Goal: Task Accomplishment & Management: Use online tool/utility

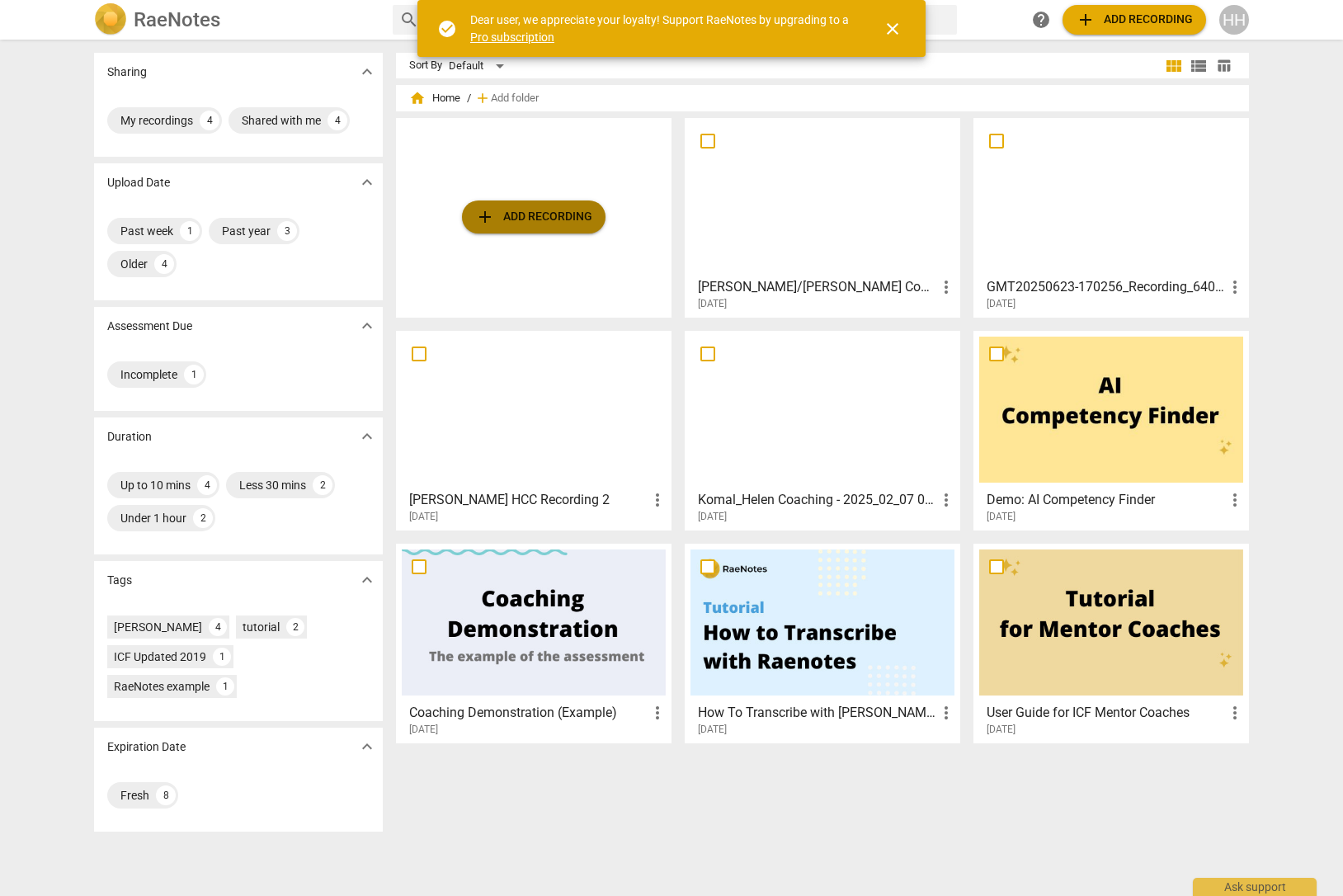
click at [497, 218] on span "add Add recording" at bounding box center [534, 217] width 117 height 20
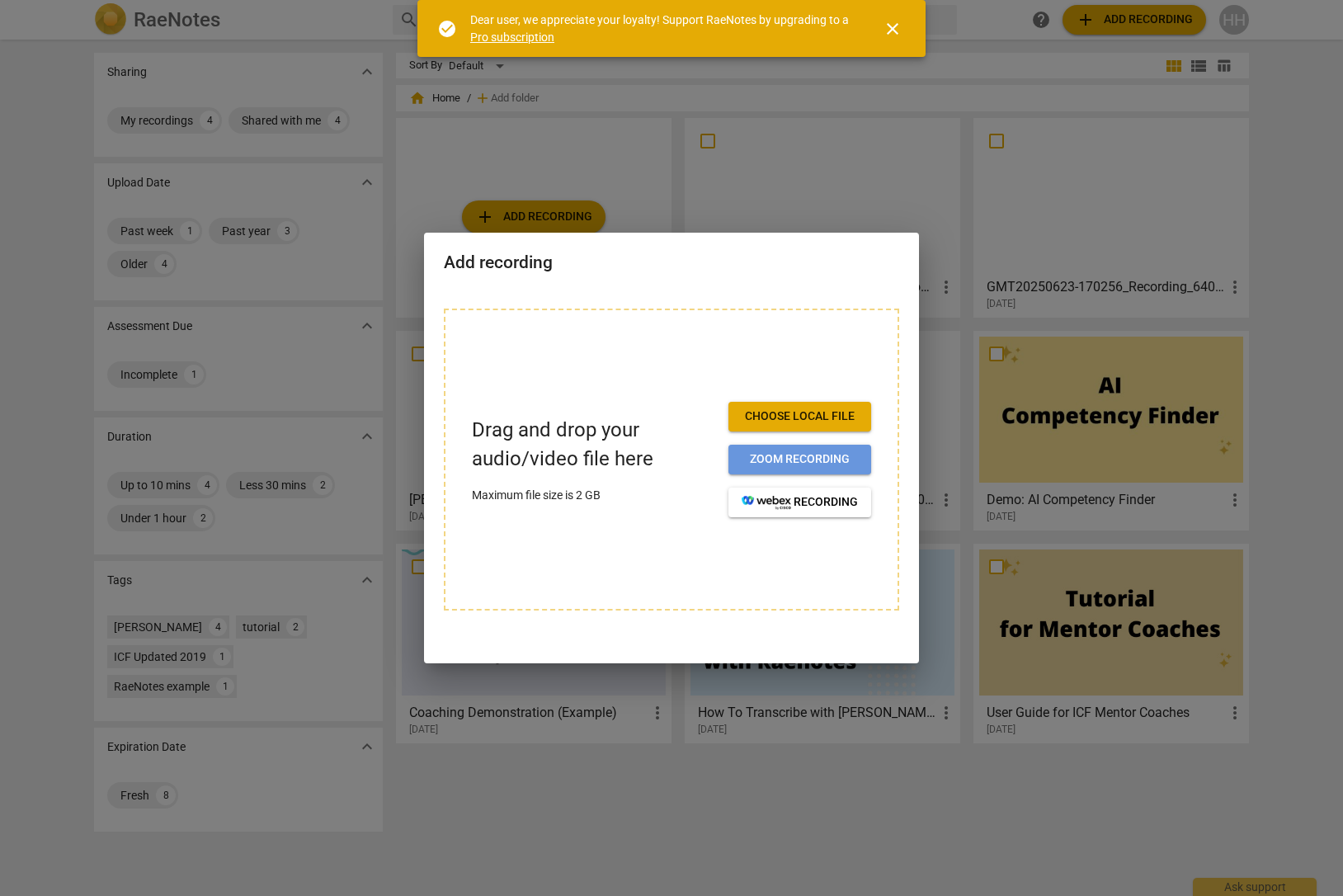
click at [788, 458] on span "Zoom recording" at bounding box center [800, 459] width 116 height 16
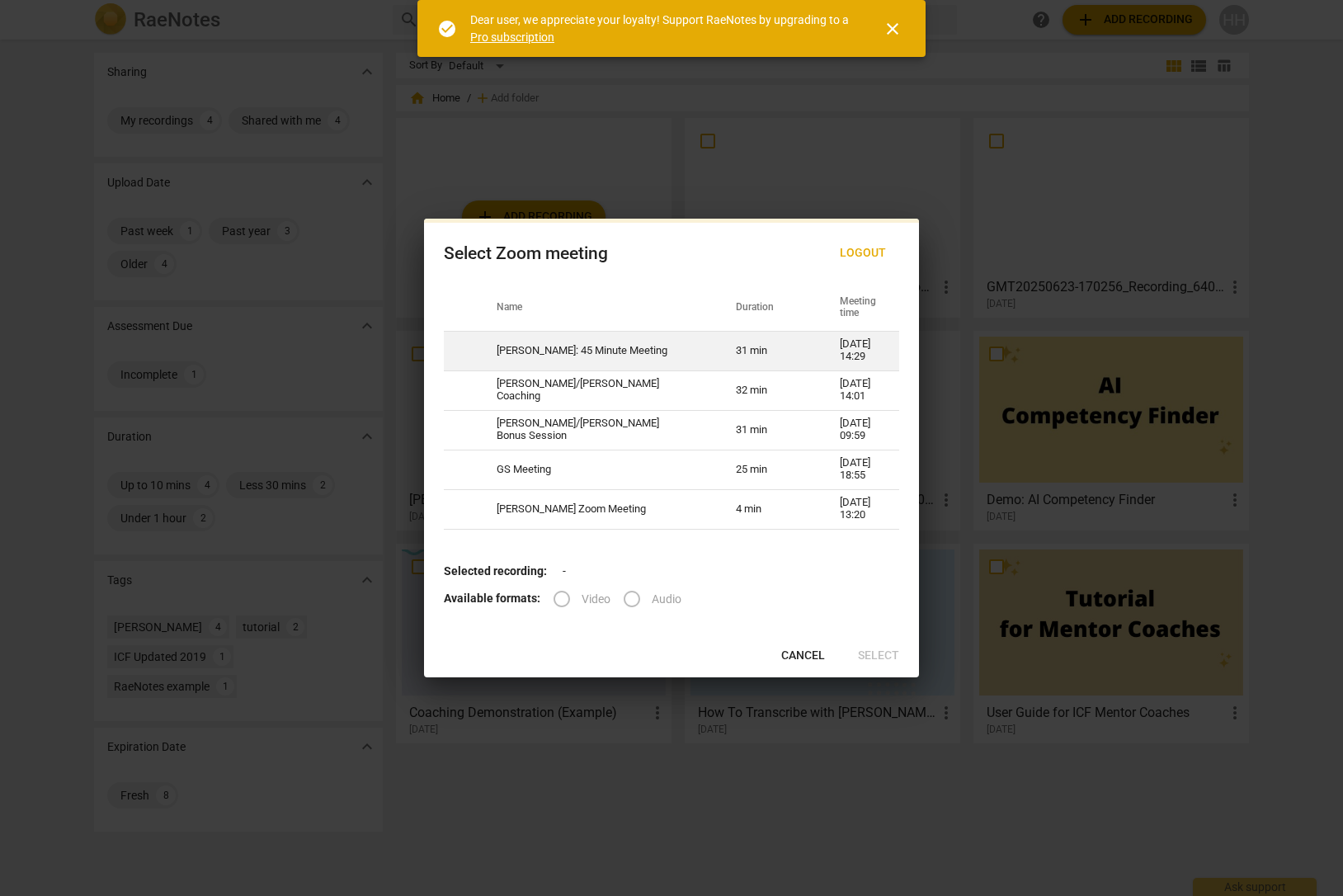
click at [613, 359] on td "[PERSON_NAME]: 45 Minute Meeting" at bounding box center [596, 350] width 239 height 39
radio input "true"
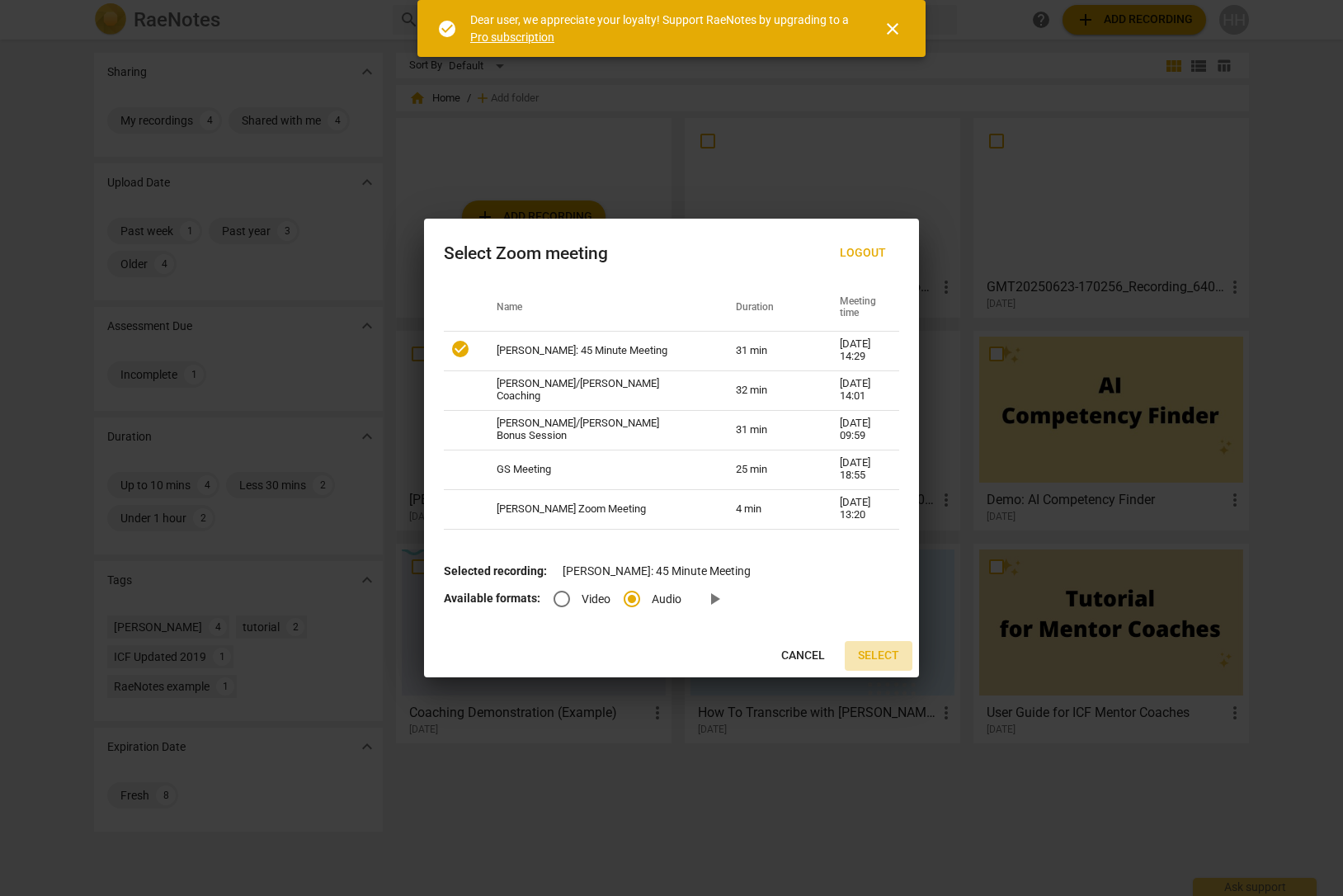
click at [880, 656] on span "Select" at bounding box center [878, 655] width 41 height 16
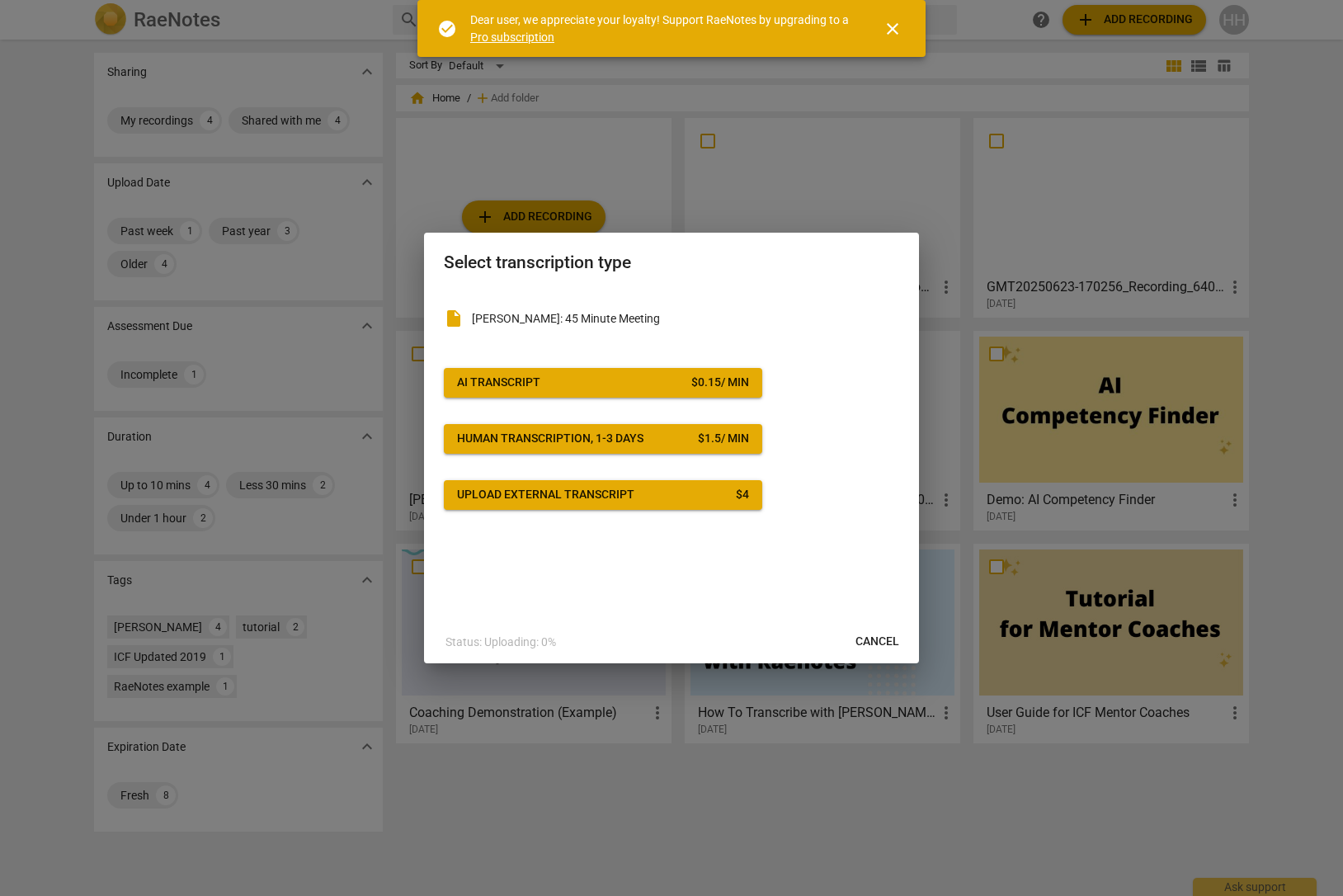
click at [665, 385] on span "AI Transcript $ 0.15 / min" at bounding box center [602, 382] width 292 height 16
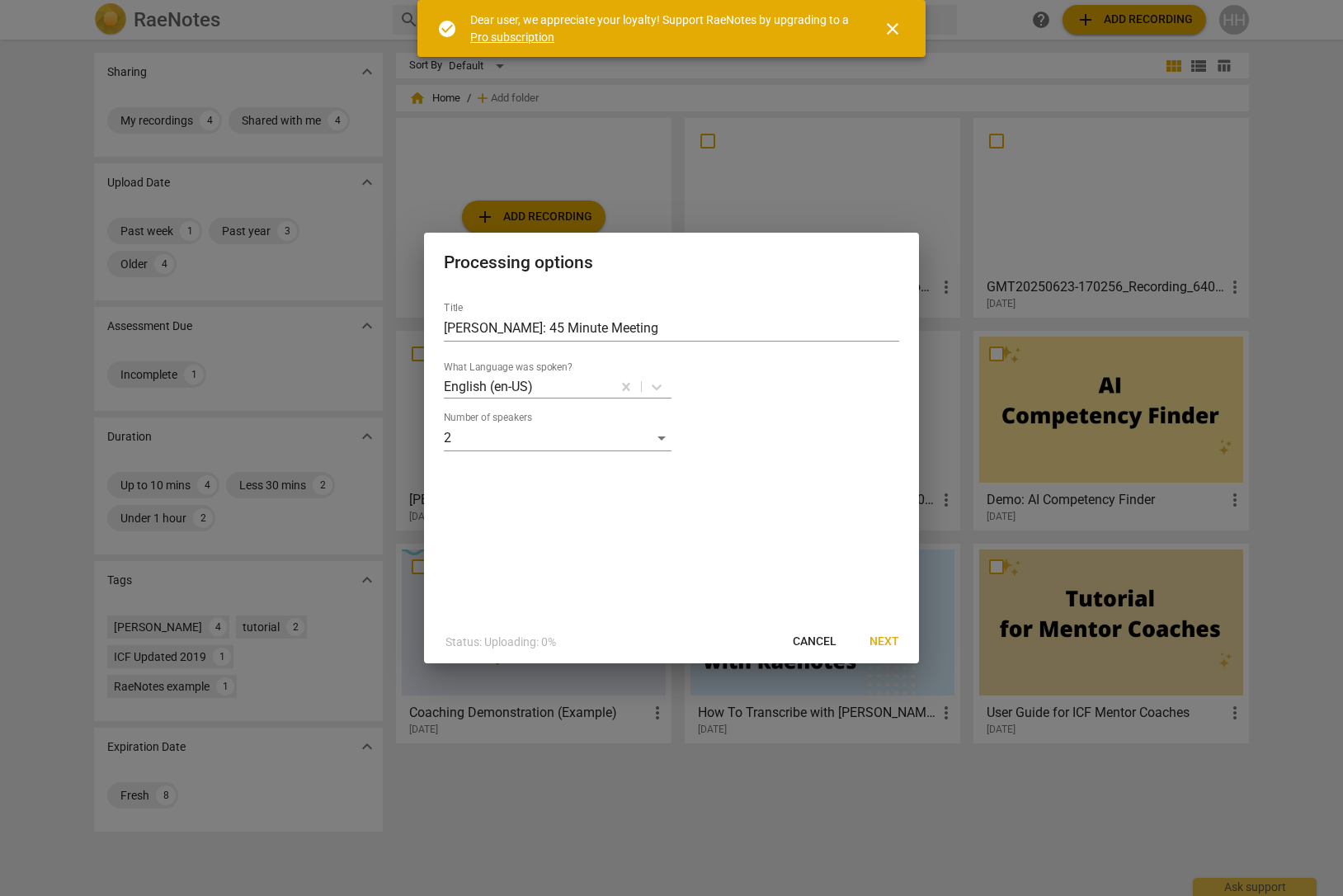
click at [888, 641] on span "Next" at bounding box center [884, 641] width 30 height 16
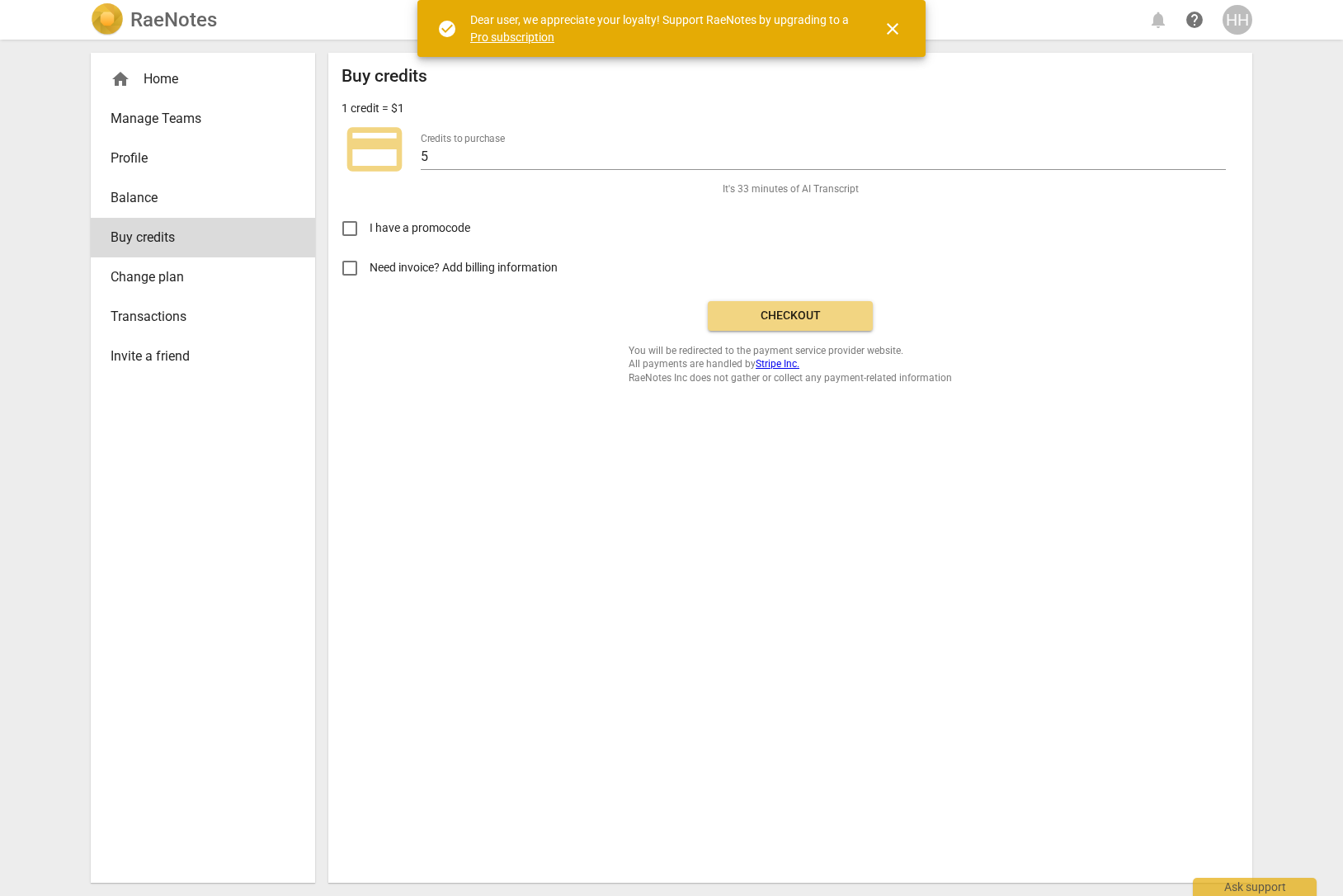
click at [818, 319] on span "Checkout" at bounding box center [791, 315] width 139 height 16
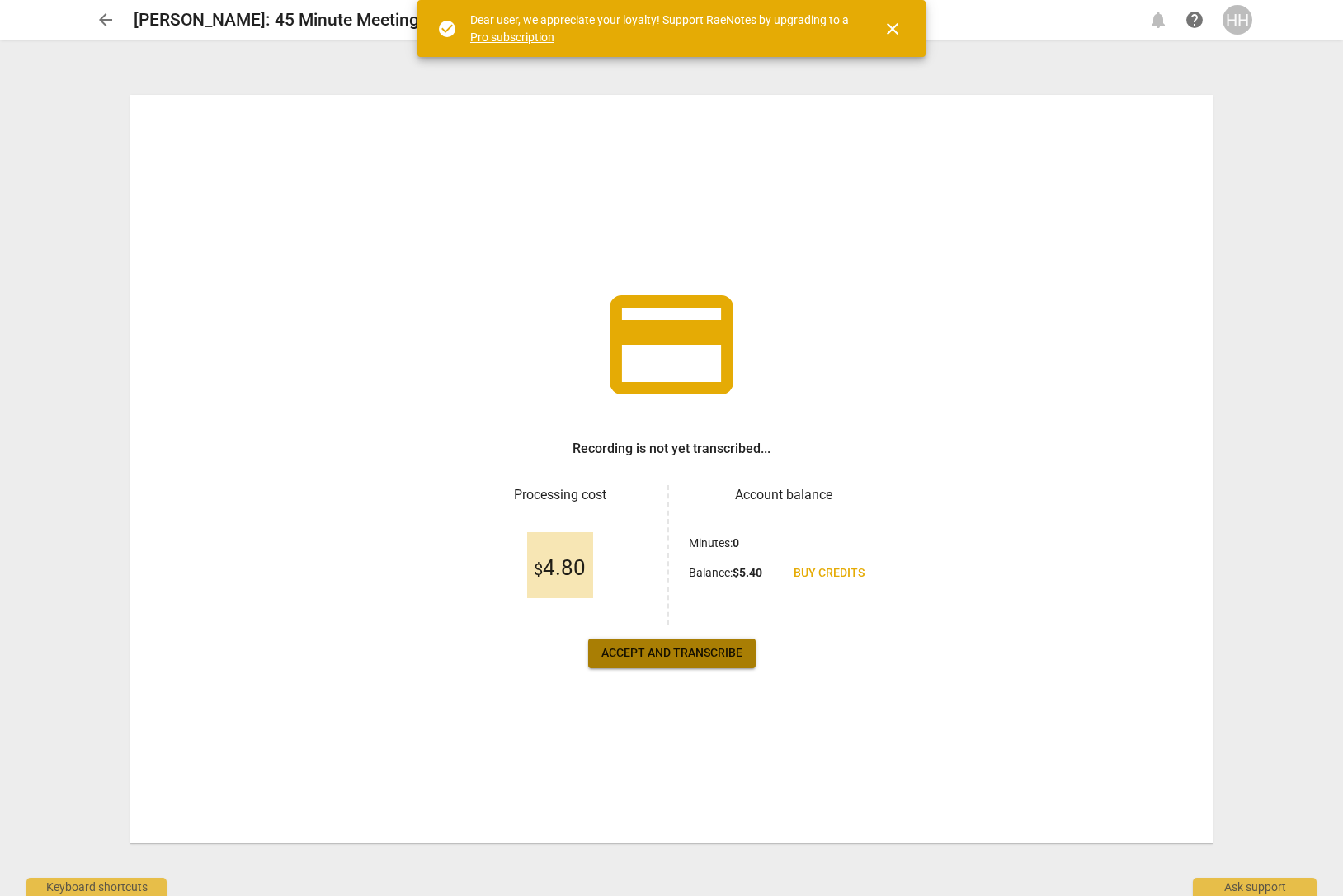
click at [666, 653] on span "Accept and transcribe" at bounding box center [672, 653] width 141 height 16
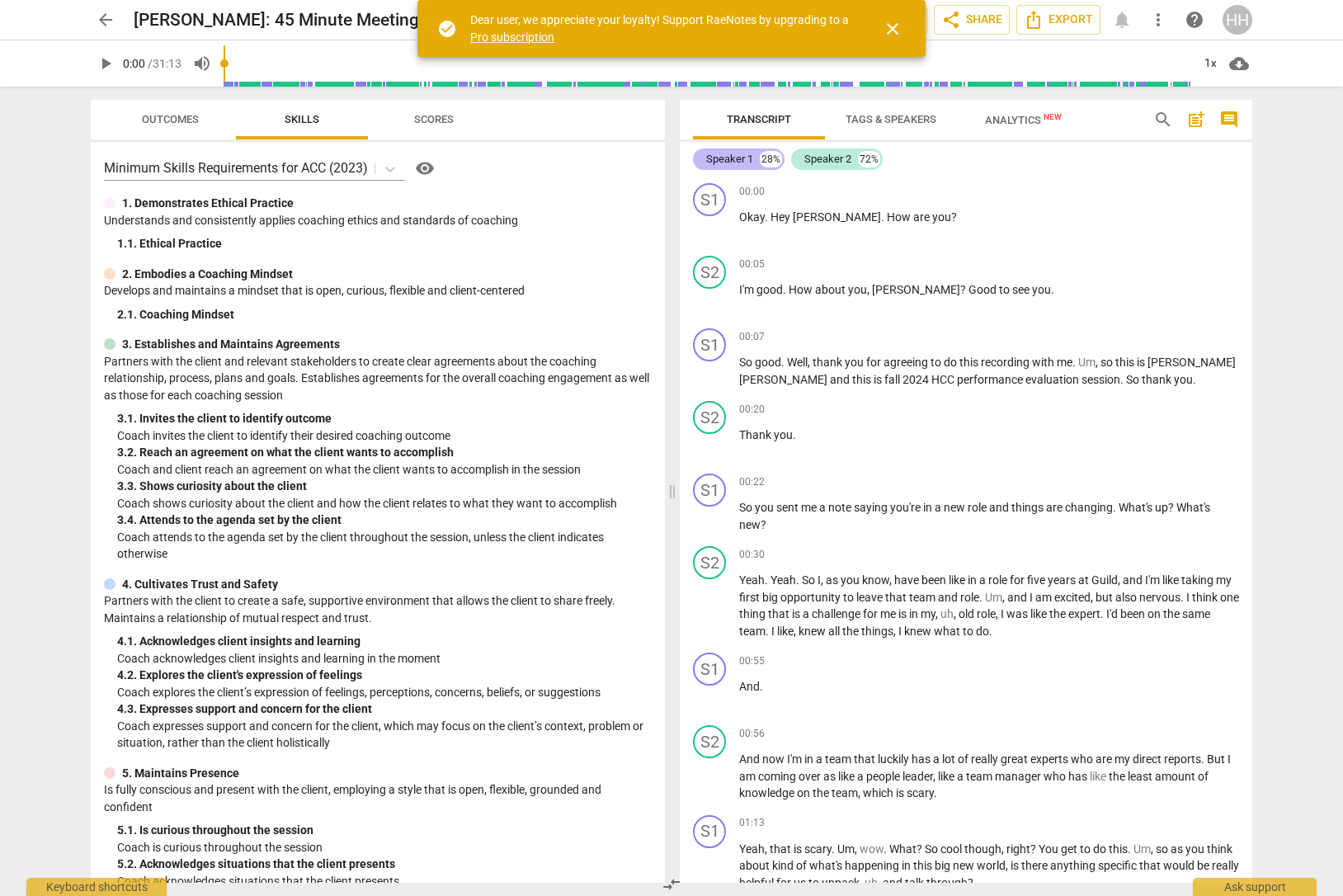
click at [739, 157] on div "Speaker 1" at bounding box center [729, 158] width 47 height 16
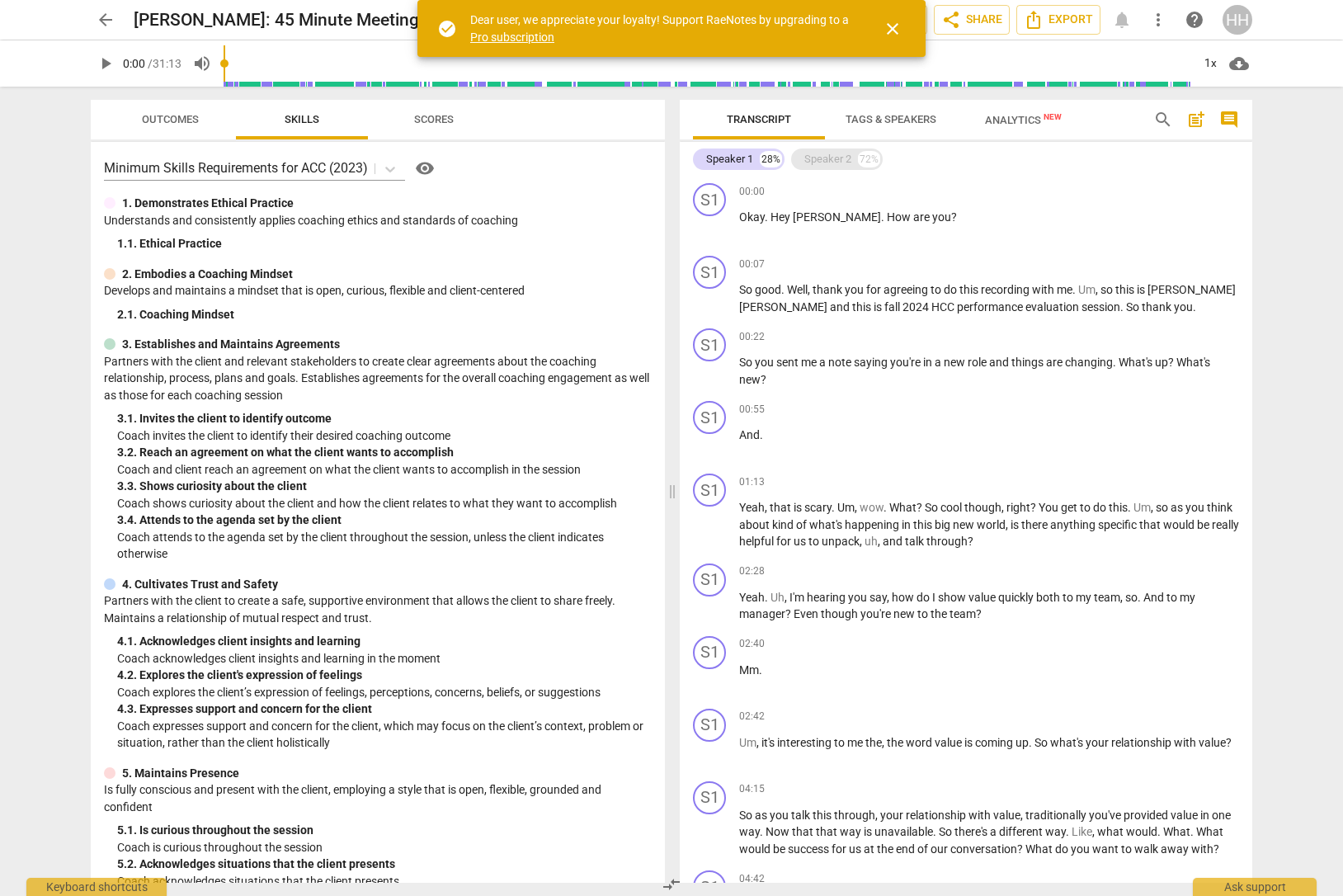
click at [823, 159] on div "Speaker 2" at bounding box center [827, 158] width 47 height 16
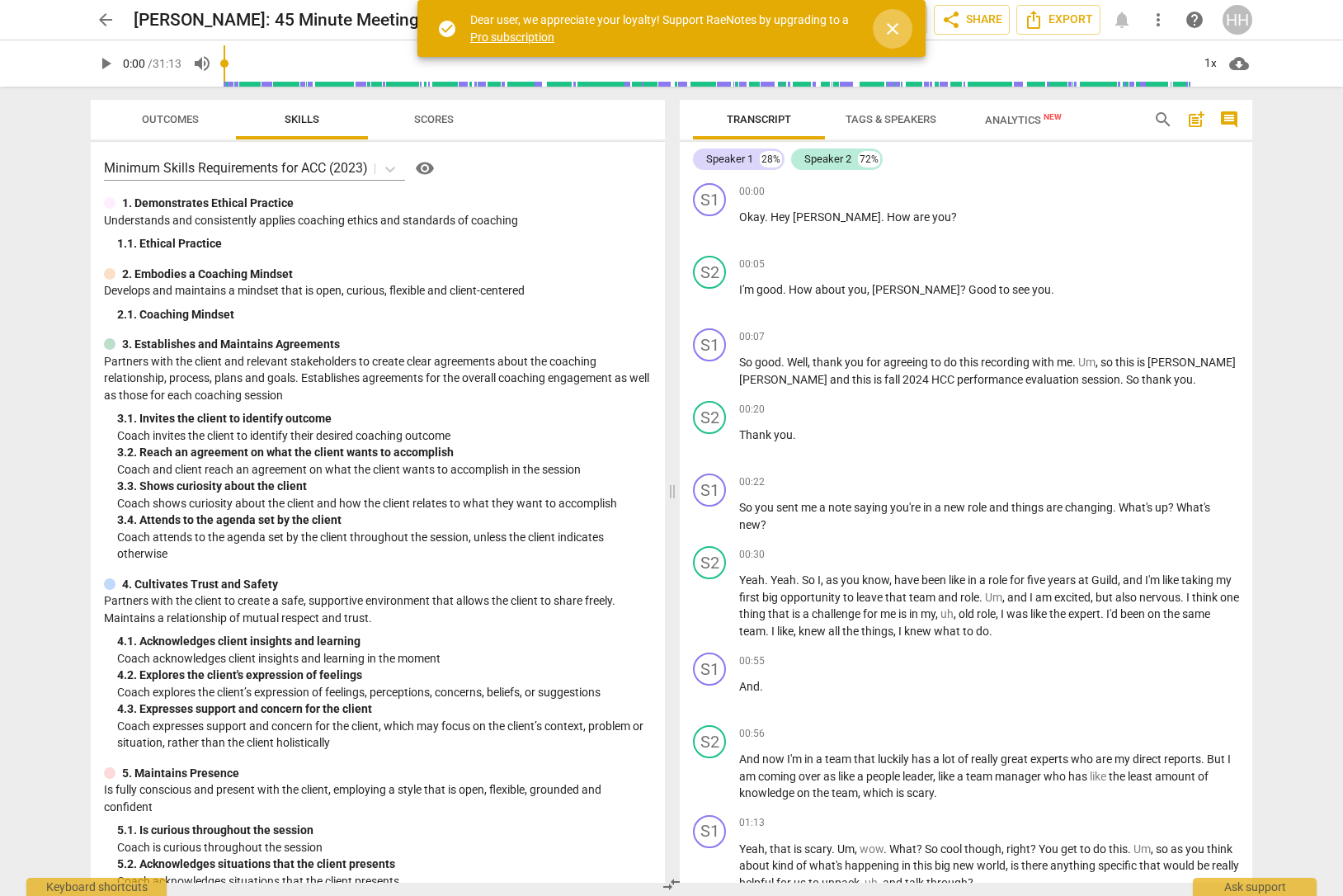
click at [887, 27] on span "close" at bounding box center [892, 28] width 20 height 20
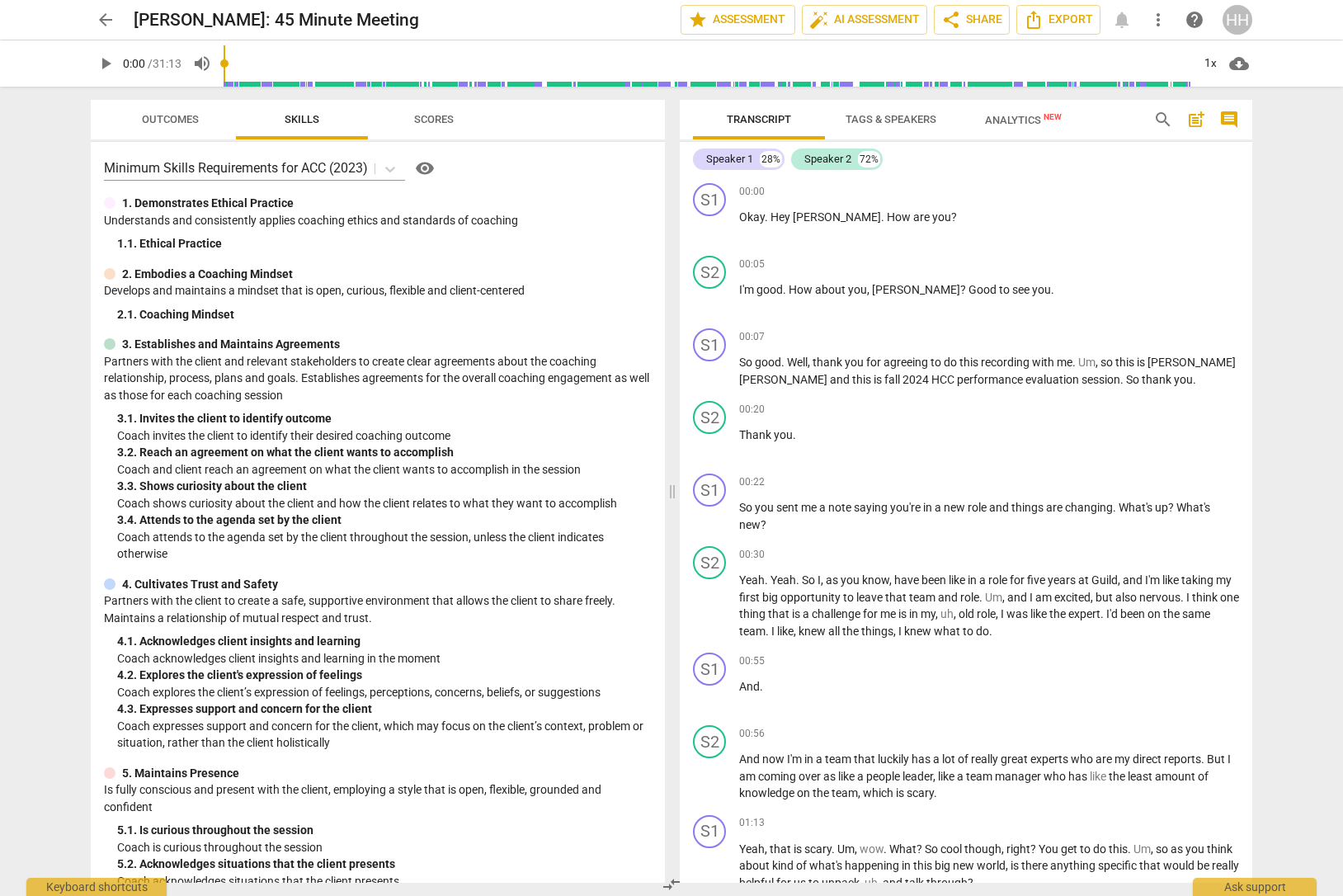
click at [880, 117] on span "Tags & Speakers" at bounding box center [891, 119] width 91 height 12
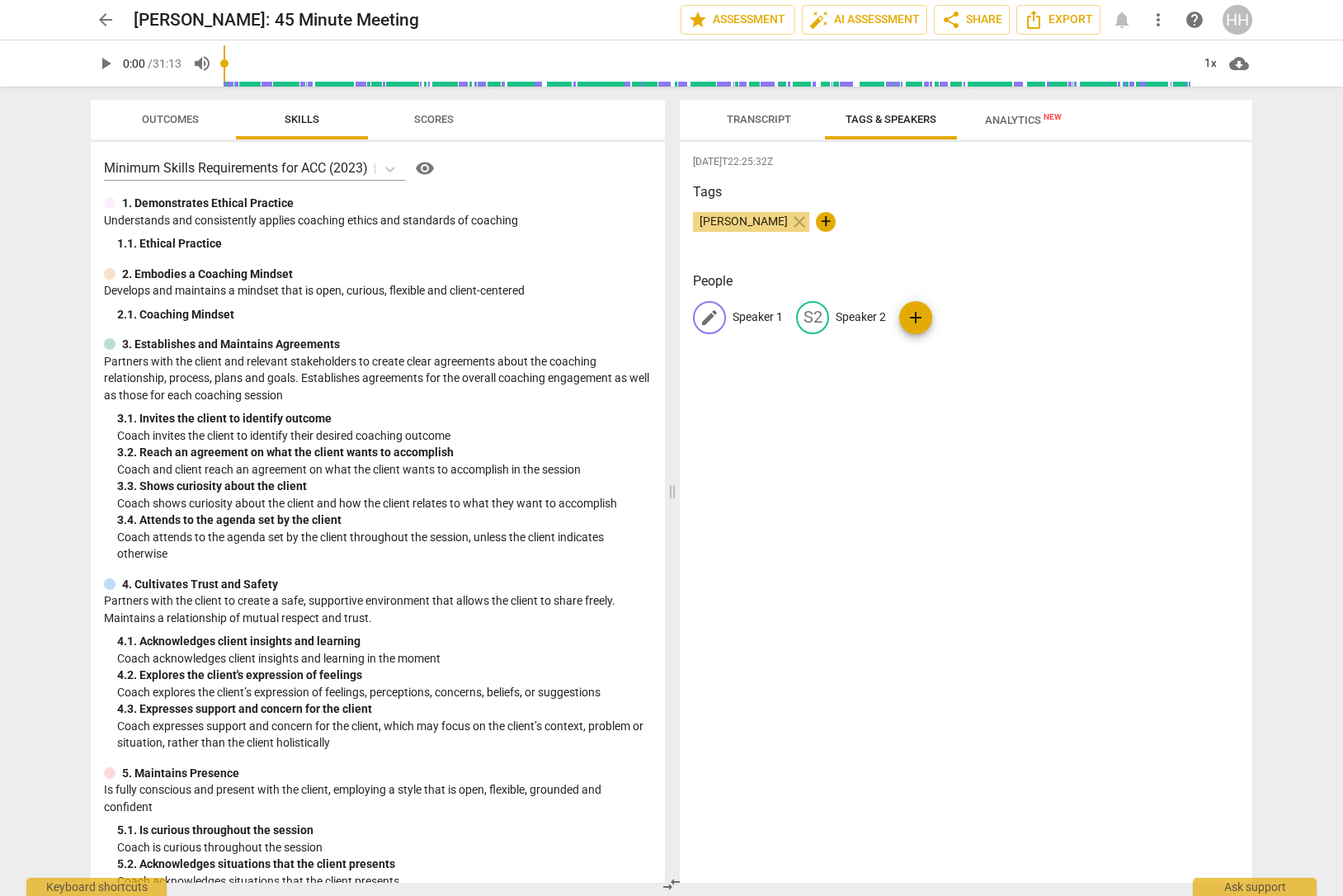
click at [762, 318] on p "Speaker 1" at bounding box center [757, 317] width 51 height 17
type input "[PERSON_NAME]"
click at [945, 317] on p "Speaker 2" at bounding box center [968, 317] width 51 height 17
type input "Client"
click at [957, 471] on div "[DATE]T22:25:32Z Tags [PERSON_NAME] close + People HE [PERSON_NAME] CL Client a…" at bounding box center [965, 512] width 572 height 741
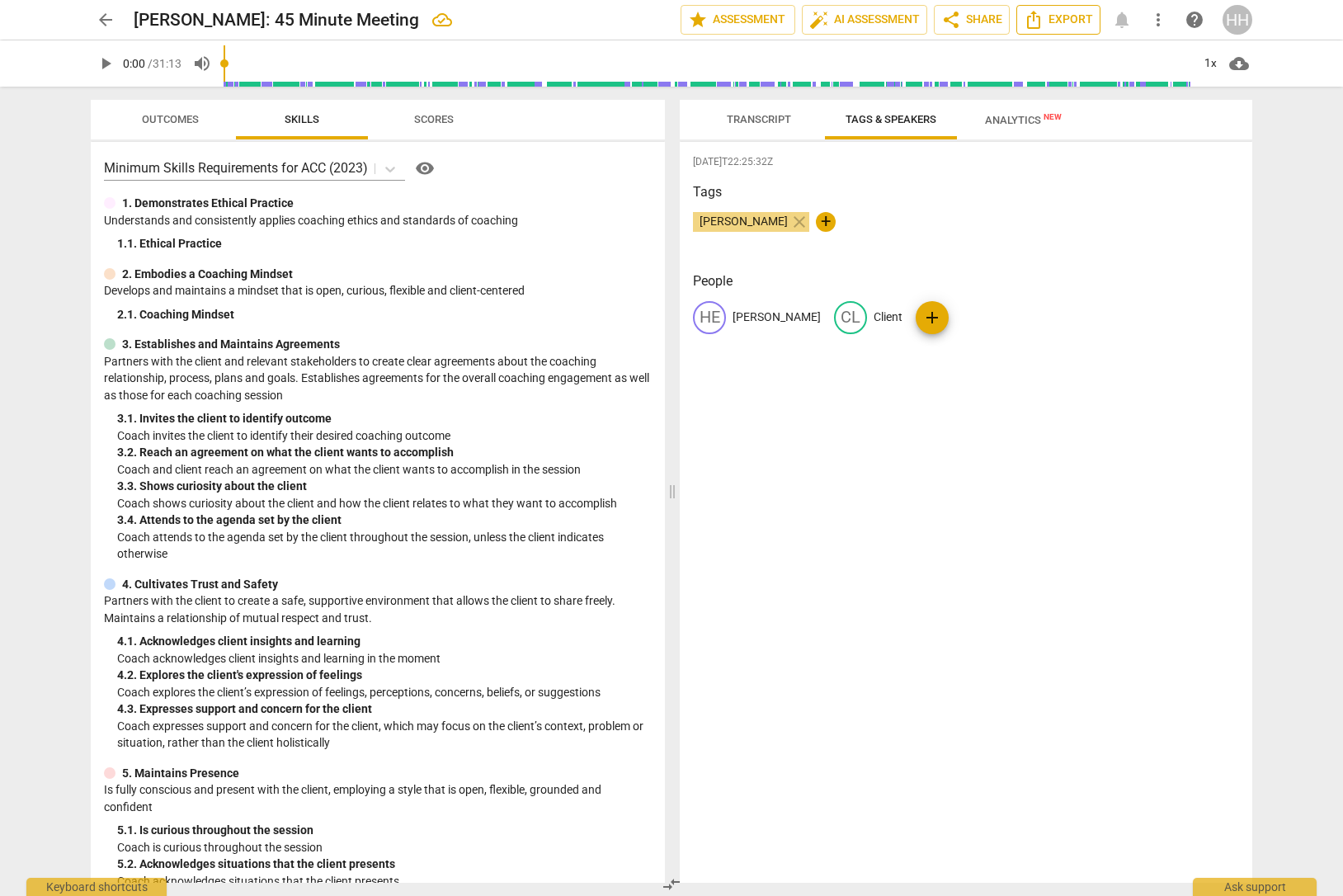
click at [1037, 26] on icon "Export" at bounding box center [1033, 20] width 20 height 20
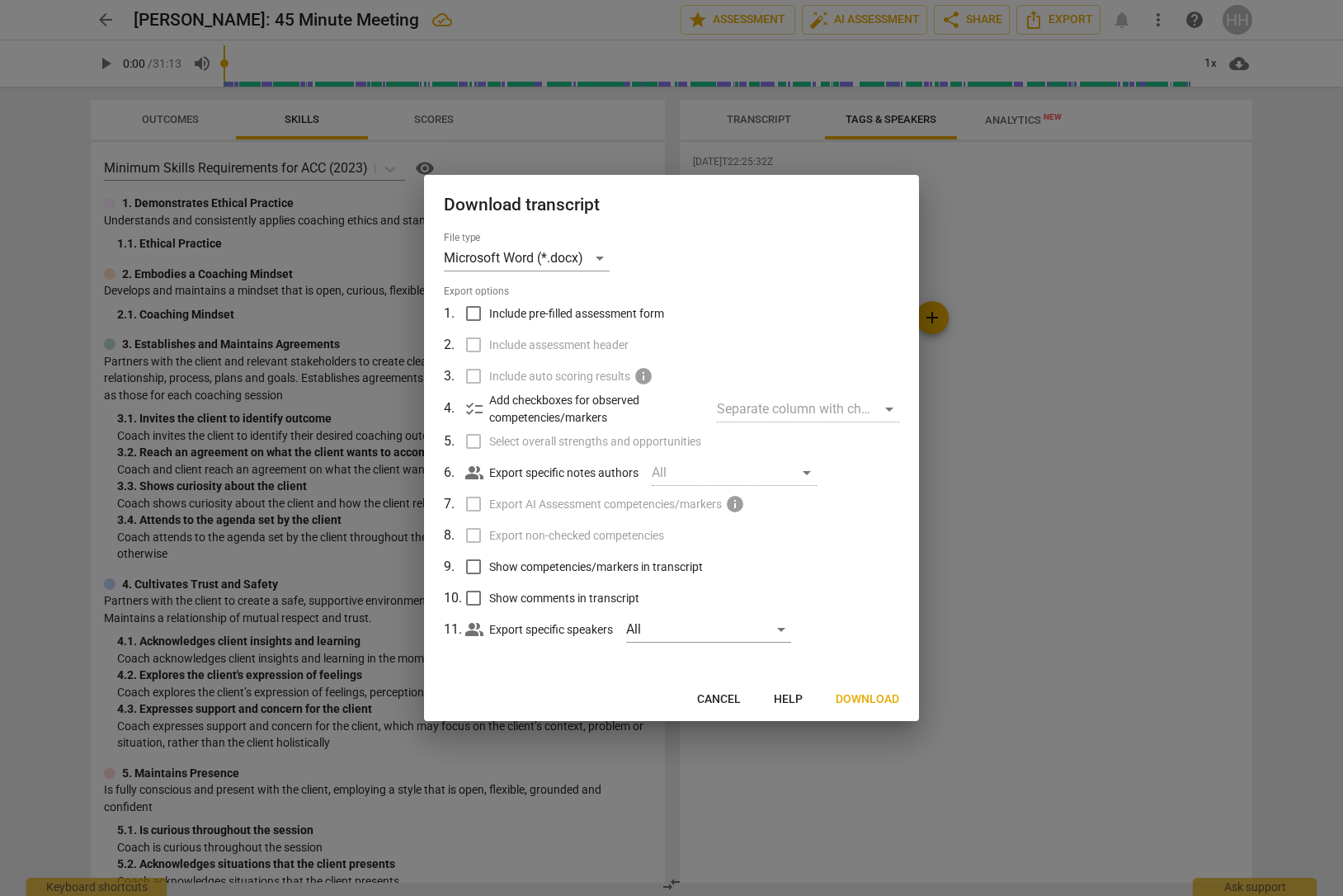
click at [858, 700] on span "Download" at bounding box center [867, 699] width 63 height 16
